Goal: Task Accomplishment & Management: Manage account settings

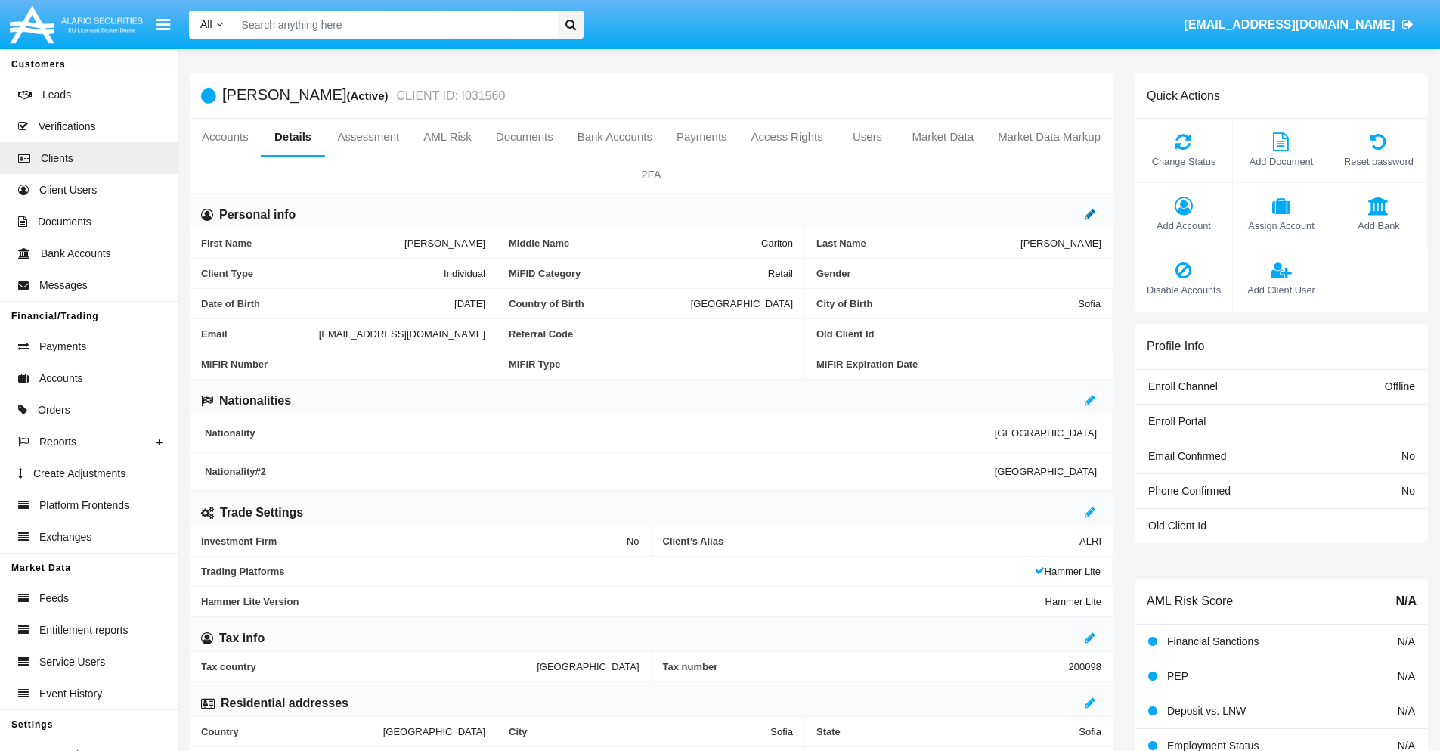
click at [1090, 214] on icon at bounding box center [1090, 214] width 11 height 12
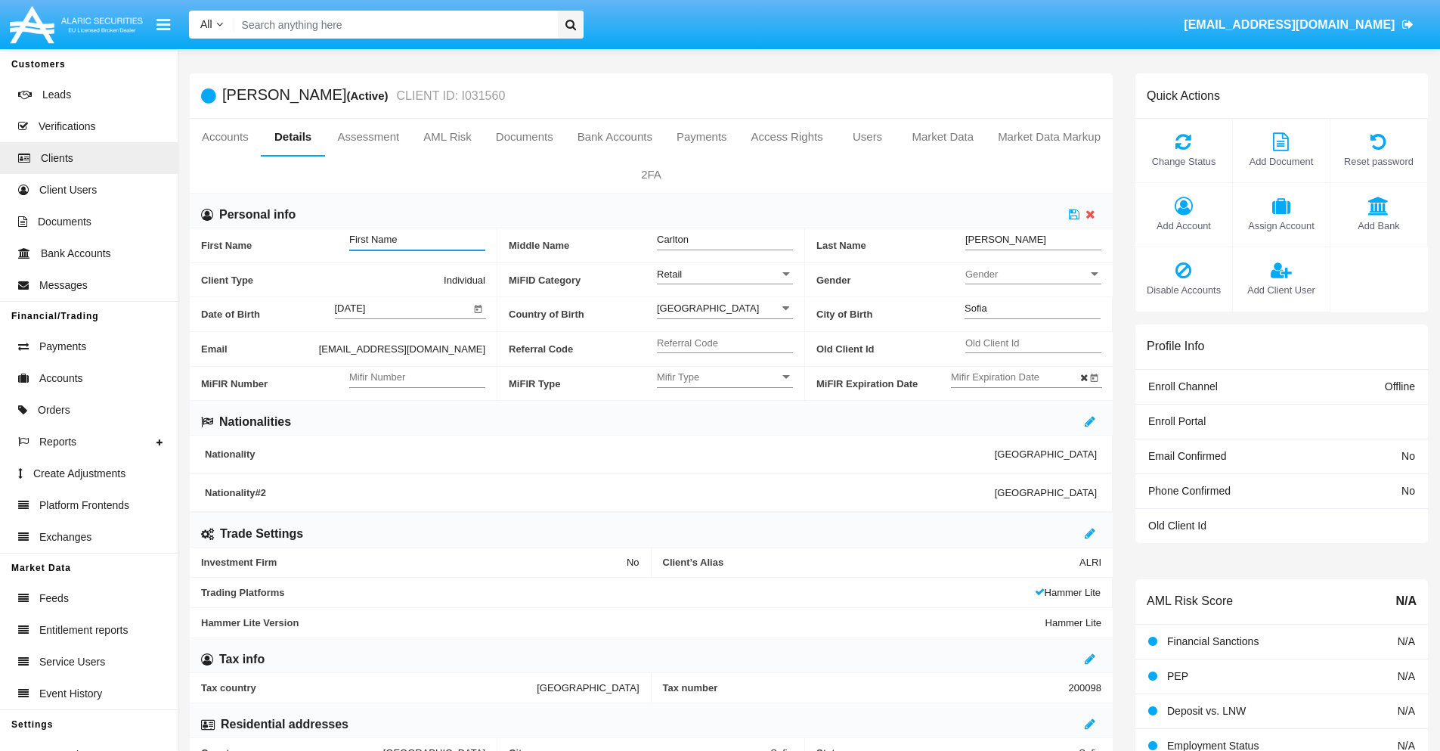
type input "First Name"
click at [1074, 214] on icon at bounding box center [1074, 214] width 11 height 12
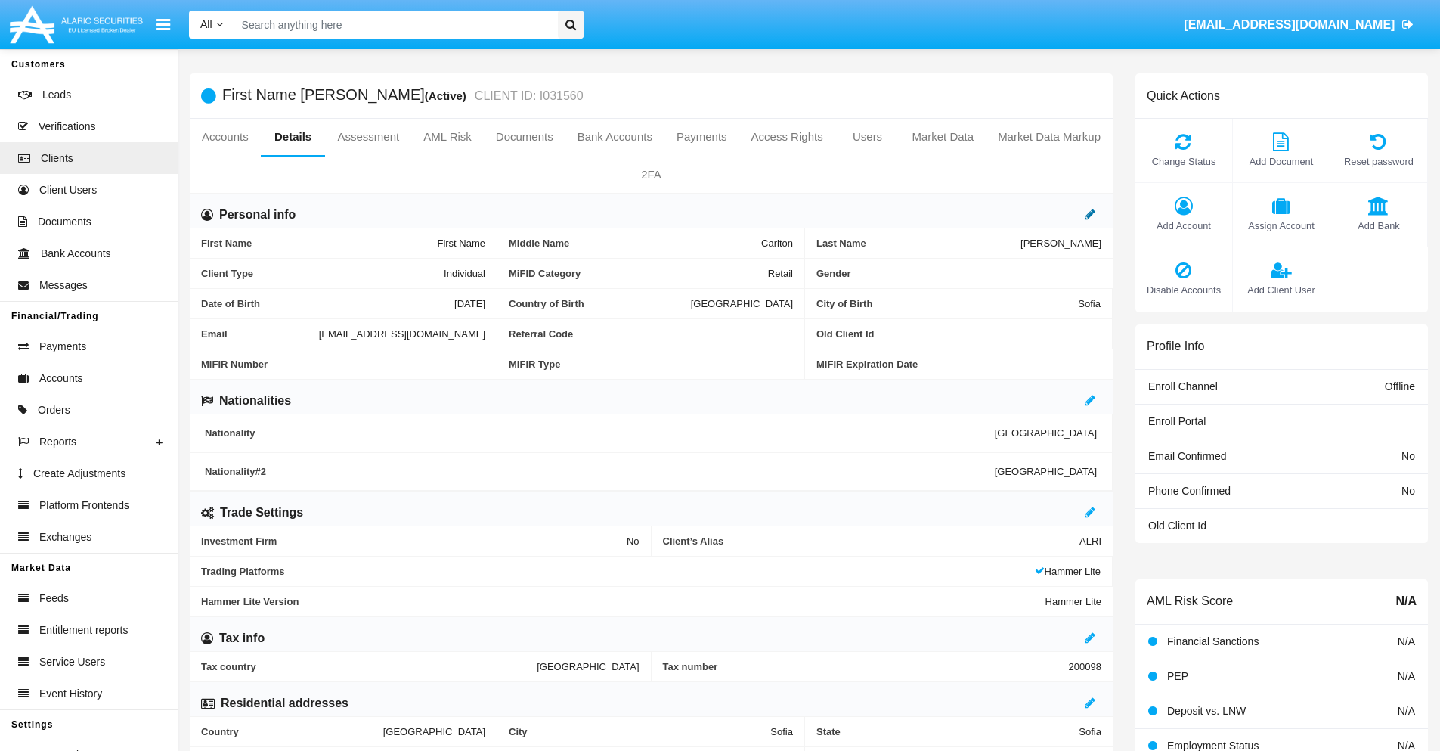
click at [1090, 214] on icon at bounding box center [1090, 214] width 11 height 12
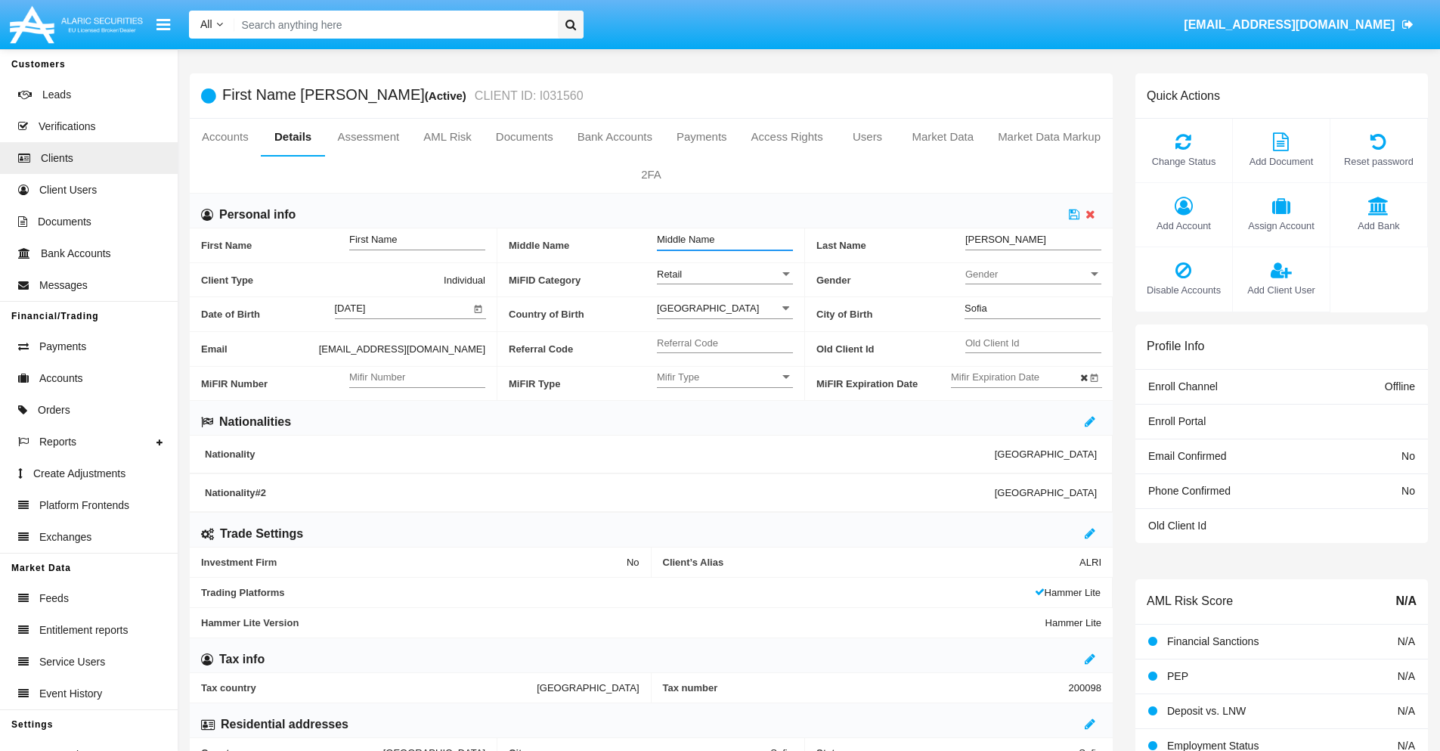
type input "Middle Name"
click at [1074, 214] on icon at bounding box center [1074, 214] width 11 height 12
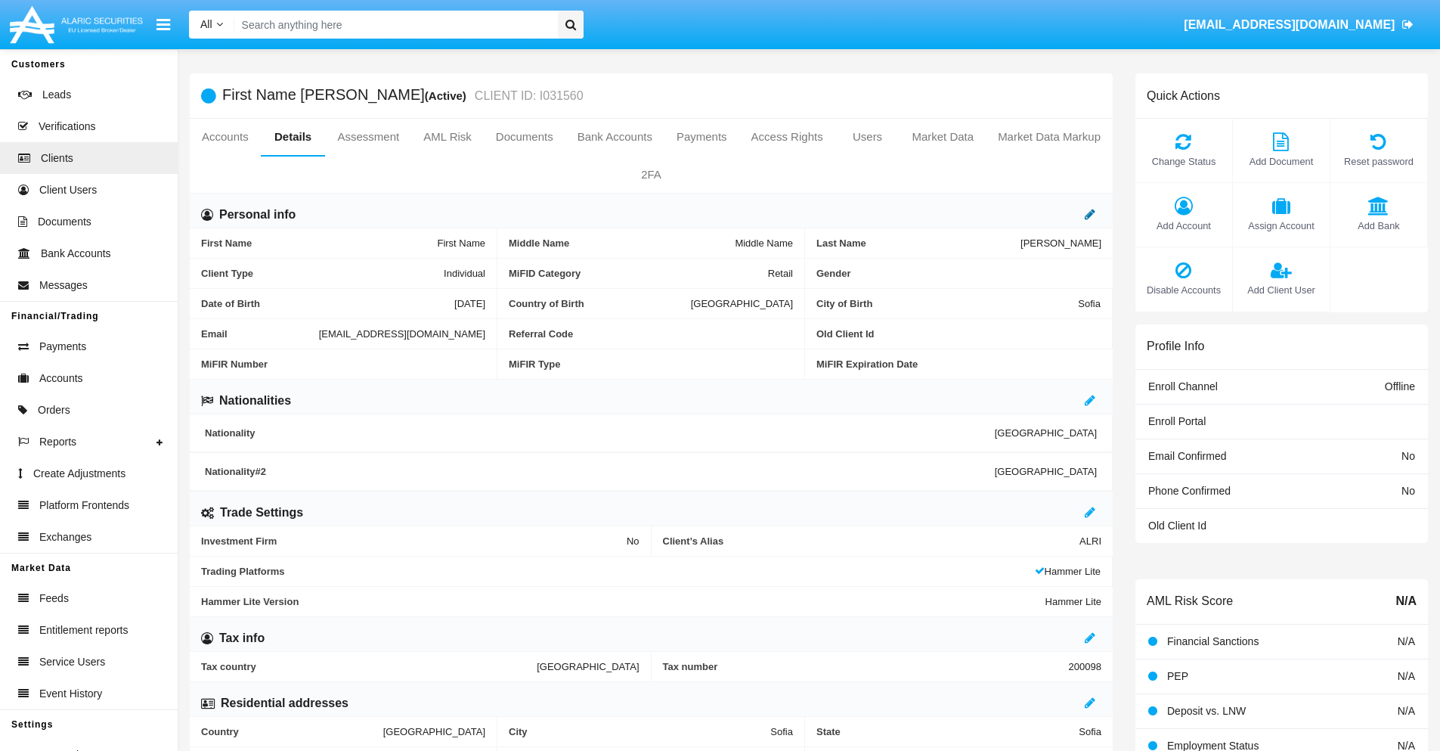
click at [1090, 214] on icon at bounding box center [1090, 214] width 11 height 12
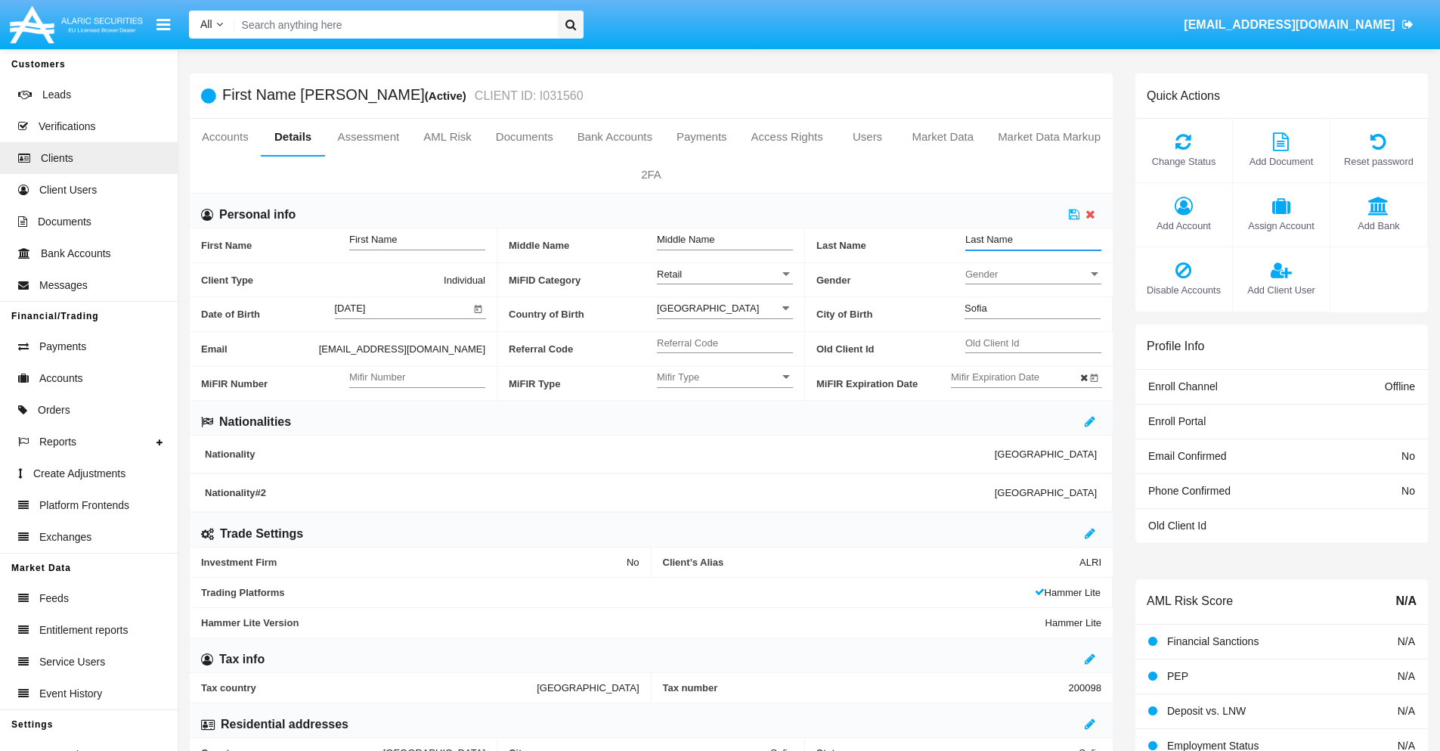
type input "Last Name"
click at [1074, 214] on icon at bounding box center [1074, 214] width 11 height 12
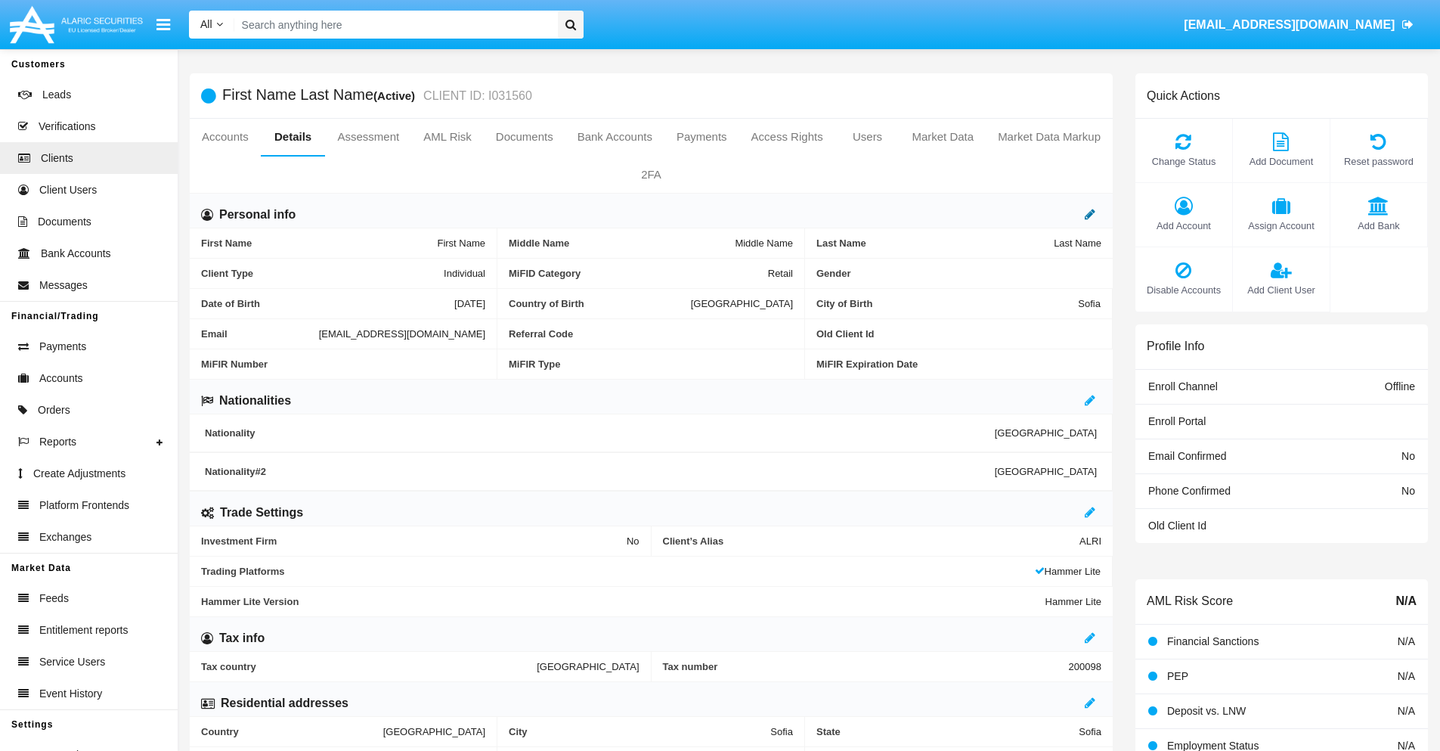
click at [1090, 214] on icon at bounding box center [1090, 214] width 11 height 12
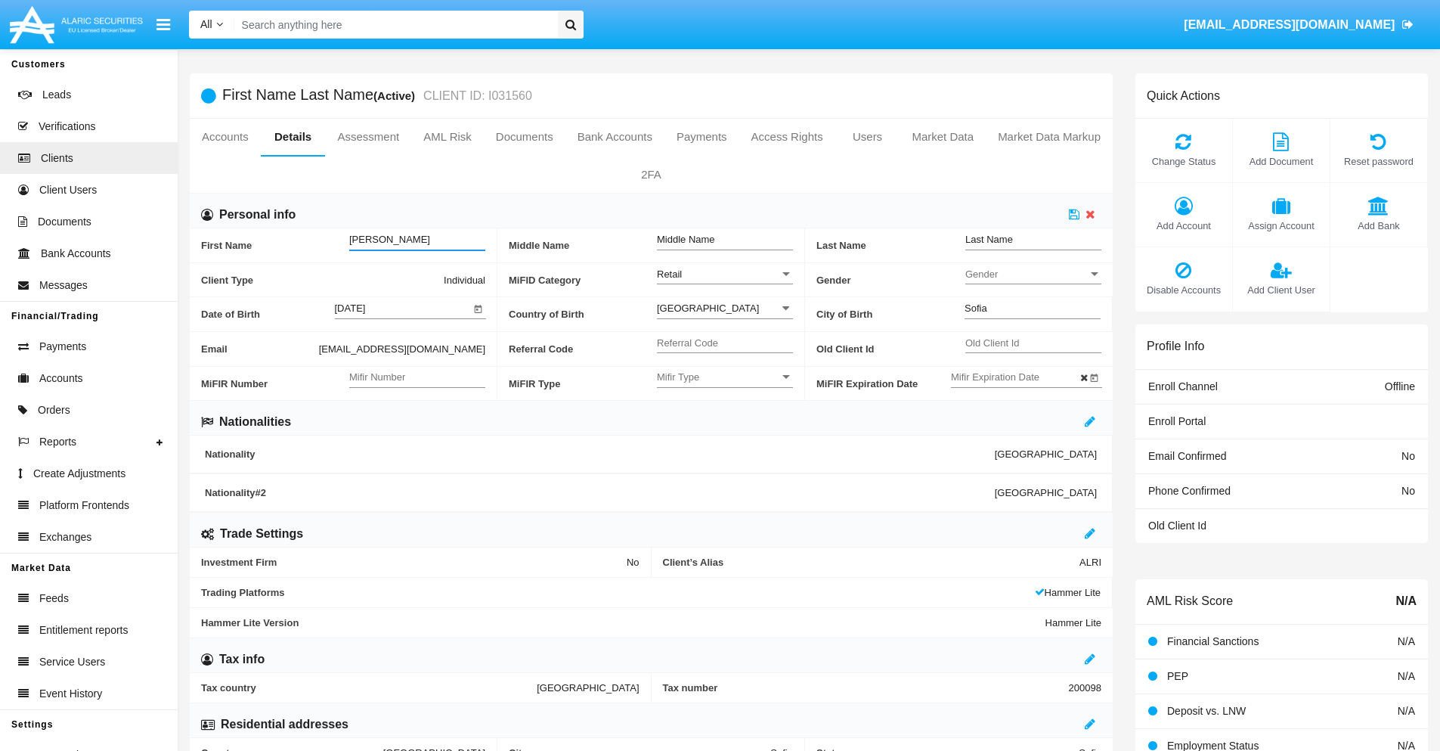
type input "[PERSON_NAME]"
